Goal: Contribute content: Add original content to the website for others to see

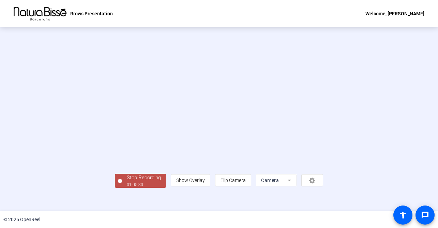
scroll to position [28, 0]
click at [127, 182] on div "Stop Recording" at bounding box center [144, 178] width 34 height 8
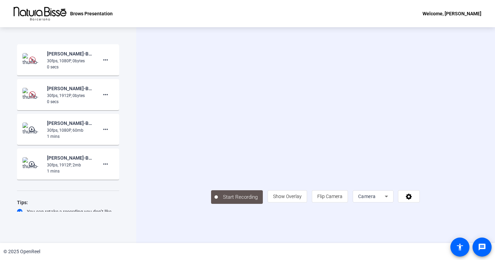
scroll to position [0, 0]
click at [52, 131] on div "30fps, 1080P, 60mb" at bounding box center [70, 130] width 46 height 6
click at [74, 54] on div "[PERSON_NAME]-Brows Presentation-1757090536443-webcam" at bounding box center [70, 54] width 46 height 8
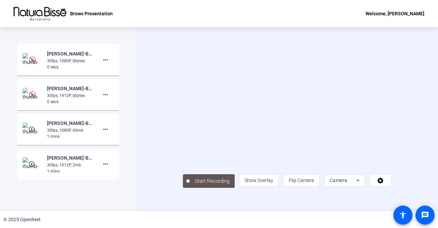
click at [222, 209] on div "Start Recording person Show Overlay flip Flip Camera Camera" at bounding box center [287, 119] width 302 height 184
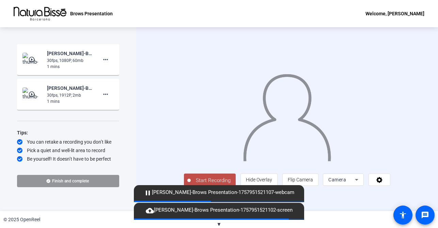
scroll to position [139, 0]
click at [219, 223] on span "▼" at bounding box center [219, 224] width 5 height 6
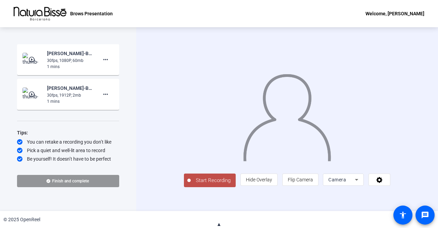
click at [219, 223] on span "▲" at bounding box center [219, 224] width 5 height 6
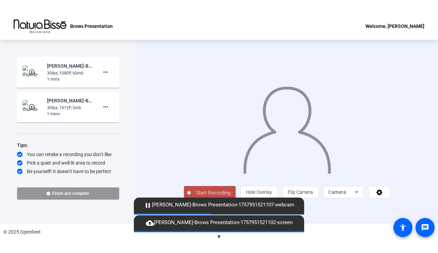
scroll to position [0, 0]
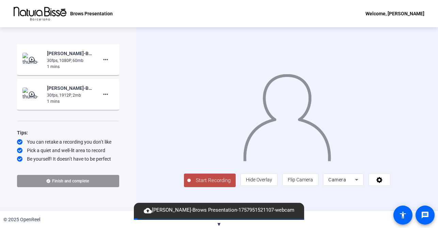
click at [222, 225] on div "© 2025 OpenReel" at bounding box center [219, 219] width 438 height 17
click at [219, 223] on span "▼" at bounding box center [219, 224] width 5 height 6
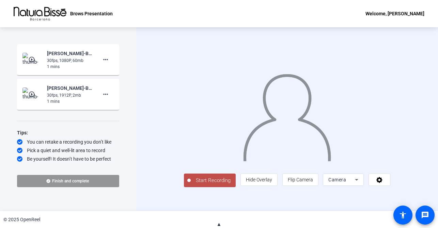
click at [219, 223] on span "▲" at bounding box center [219, 224] width 5 height 6
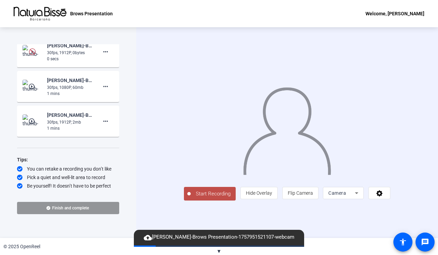
scroll to position [112, 0]
click at [219, 228] on span "▼" at bounding box center [219, 251] width 5 height 6
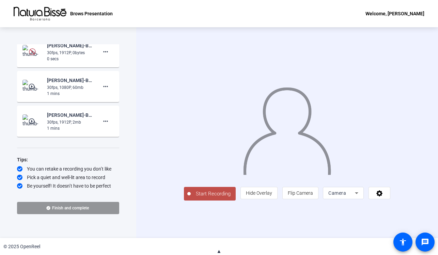
click at [218, 228] on span "▲" at bounding box center [219, 251] width 5 height 6
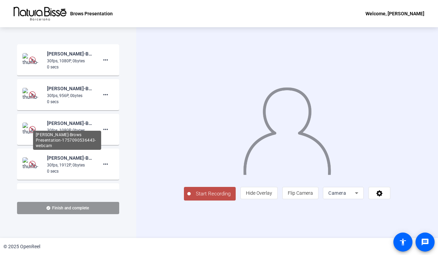
scroll to position [0, 0]
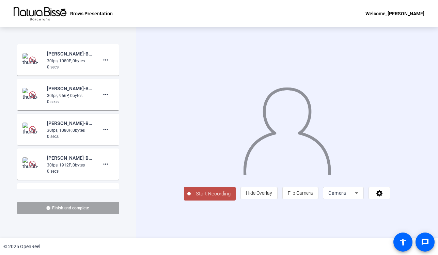
click at [60, 205] on span at bounding box center [68, 208] width 102 height 16
click at [361, 197] on icon at bounding box center [356, 193] width 8 height 8
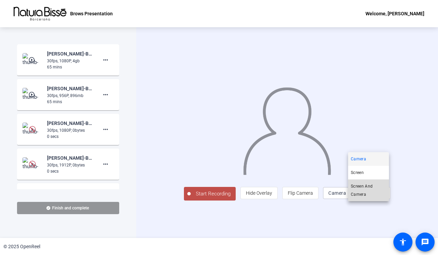
click at [363, 186] on span "Screen And Camera" at bounding box center [368, 190] width 35 height 16
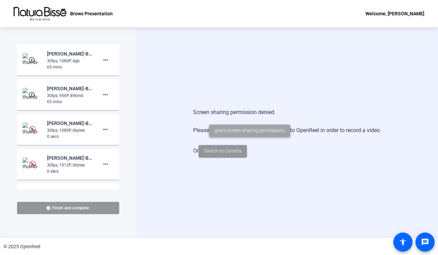
click at [234, 129] on span "grant screen sharing permissions" at bounding box center [250, 130] width 70 height 7
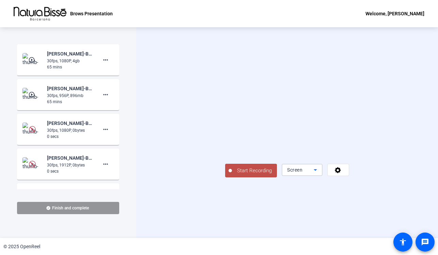
click at [317, 171] on icon at bounding box center [315, 170] width 3 height 2
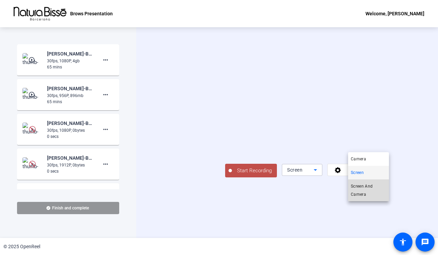
click at [366, 197] on span "Screen And Camera" at bounding box center [368, 190] width 35 height 16
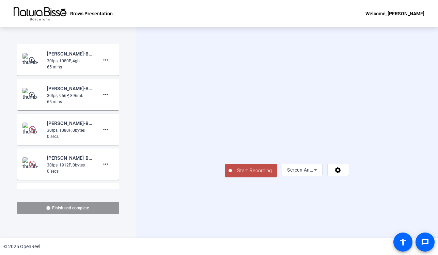
click at [232, 175] on span "Start Recording" at bounding box center [254, 171] width 45 height 8
